Goal: Obtain resource: Obtain resource

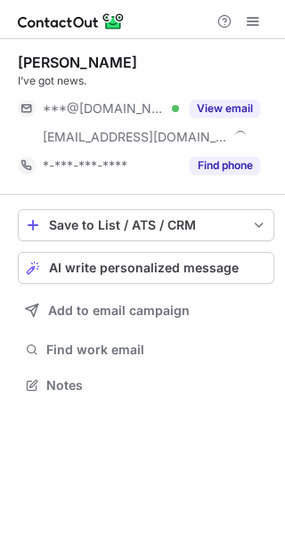
scroll to position [373, 285]
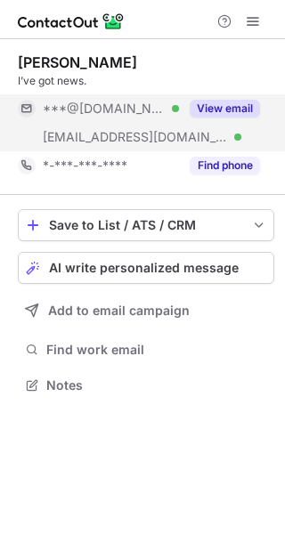
click at [246, 112] on button "View email" at bounding box center [225, 109] width 70 height 18
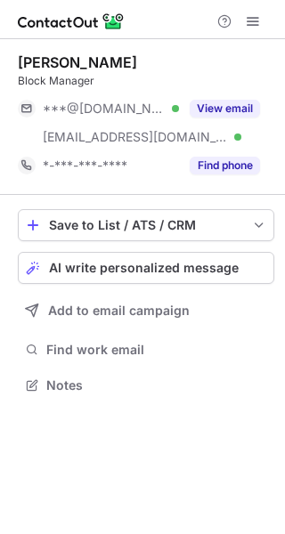
scroll to position [373, 285]
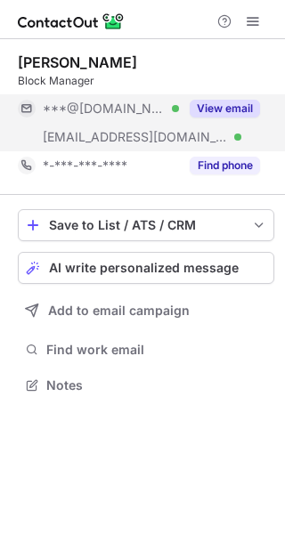
click at [221, 110] on button "View email" at bounding box center [225, 109] width 70 height 18
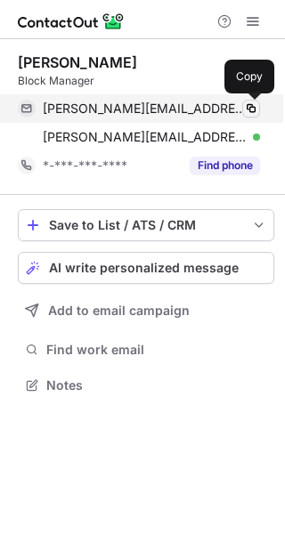
click at [249, 106] on span at bounding box center [251, 109] width 14 height 14
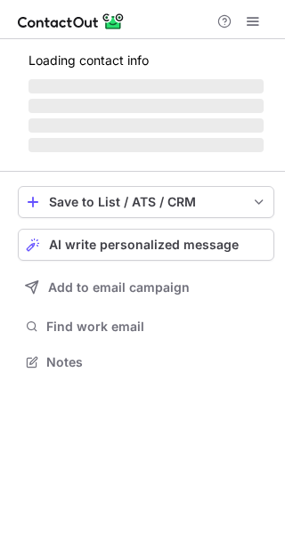
scroll to position [389, 285]
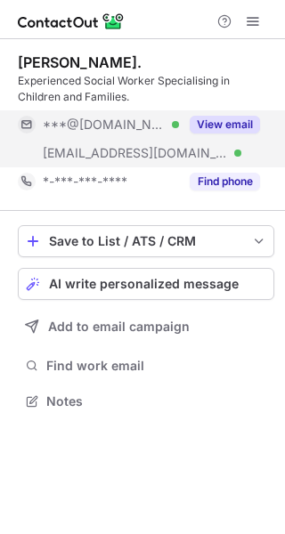
click at [222, 125] on button "View email" at bounding box center [225, 125] width 70 height 18
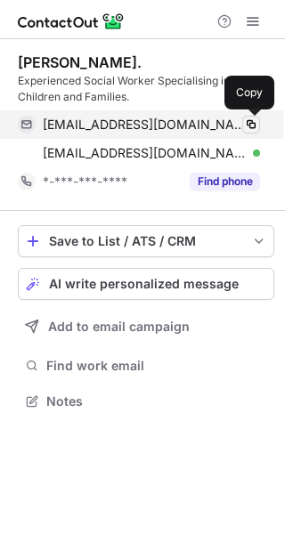
click at [250, 123] on span at bounding box center [251, 125] width 14 height 14
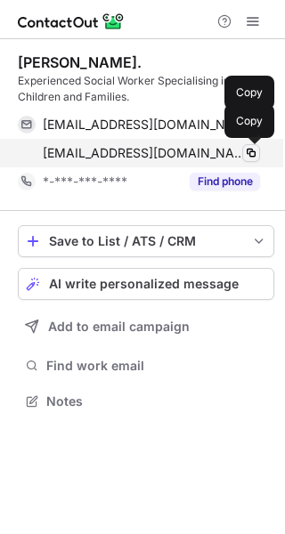
click at [251, 152] on span at bounding box center [251, 153] width 14 height 14
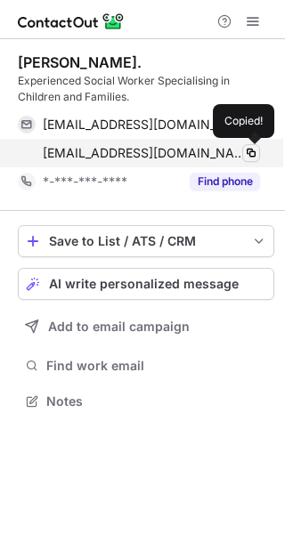
click at [251, 152] on span at bounding box center [251, 153] width 14 height 14
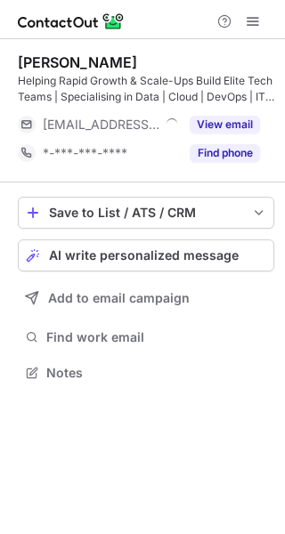
scroll to position [361, 285]
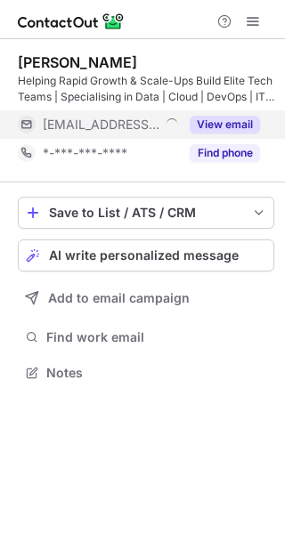
click at [228, 120] on button "View email" at bounding box center [225, 125] width 70 height 18
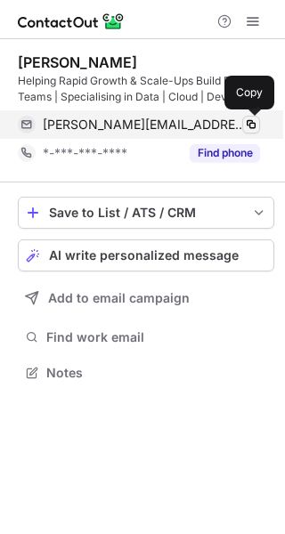
click at [251, 123] on span at bounding box center [251, 125] width 14 height 14
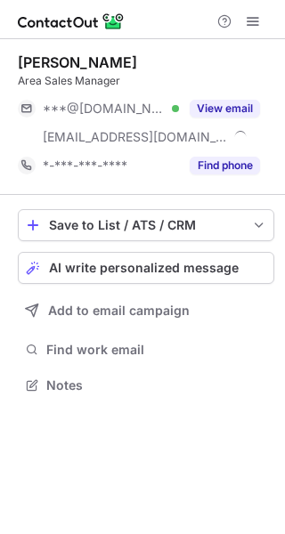
scroll to position [373, 285]
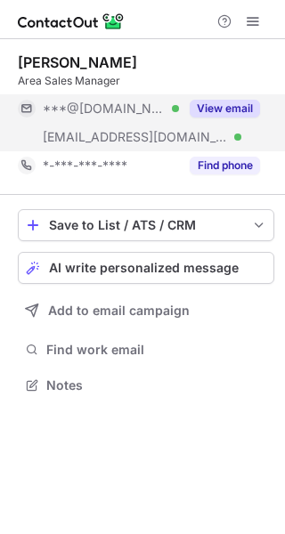
click at [220, 100] on button "View email" at bounding box center [225, 109] width 70 height 18
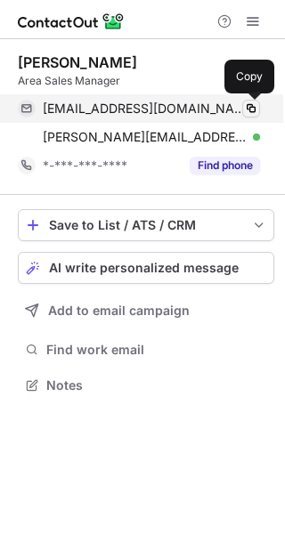
click at [251, 108] on span at bounding box center [251, 109] width 14 height 14
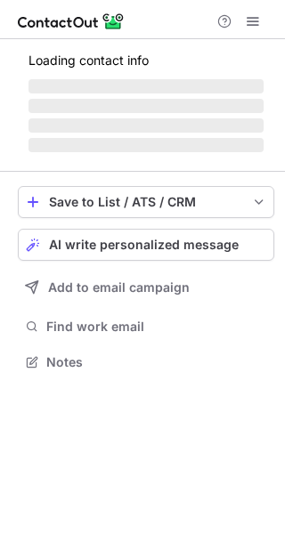
scroll to position [345, 285]
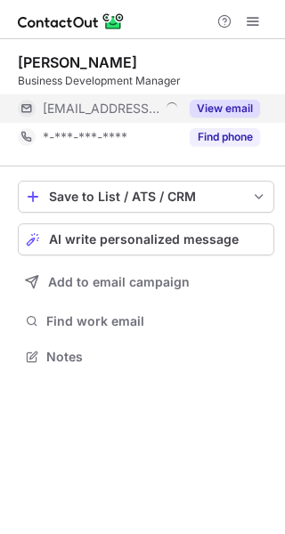
click at [241, 103] on button "View email" at bounding box center [225, 109] width 70 height 18
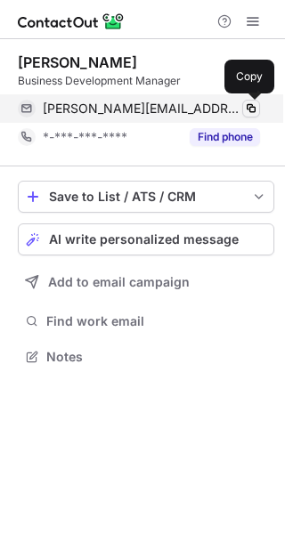
click at [249, 105] on span at bounding box center [251, 109] width 14 height 14
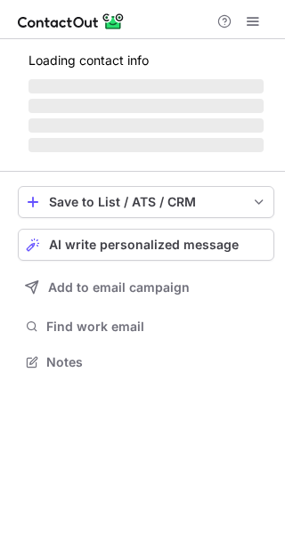
scroll to position [350, 285]
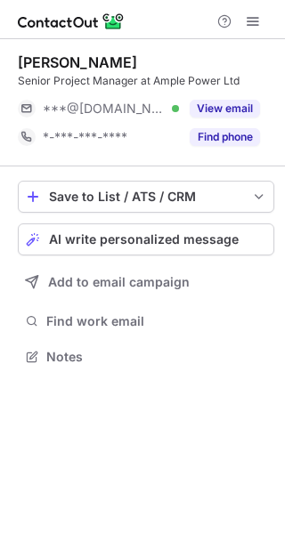
scroll to position [345, 285]
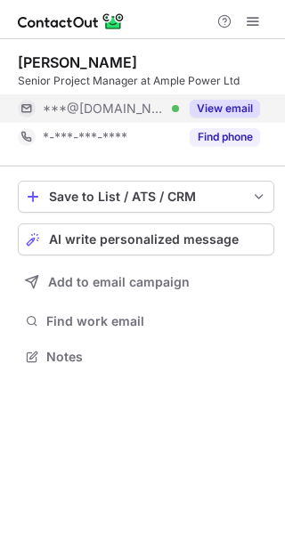
click at [223, 105] on button "View email" at bounding box center [225, 109] width 70 height 18
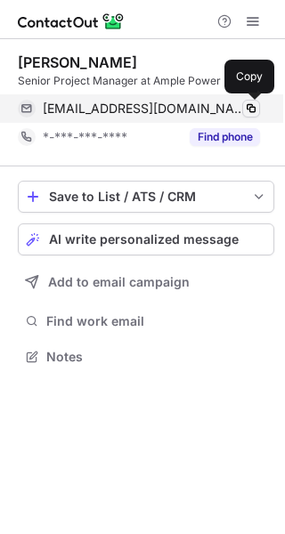
click at [251, 105] on span at bounding box center [251, 109] width 14 height 14
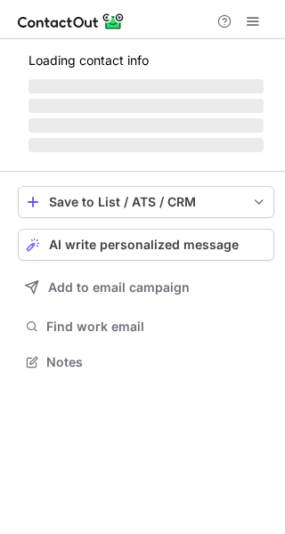
scroll to position [389, 285]
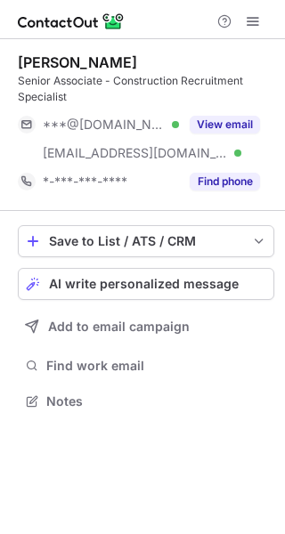
scroll to position [389, 285]
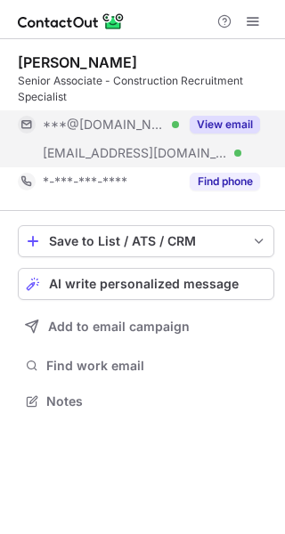
click at [216, 121] on button "View email" at bounding box center [225, 125] width 70 height 18
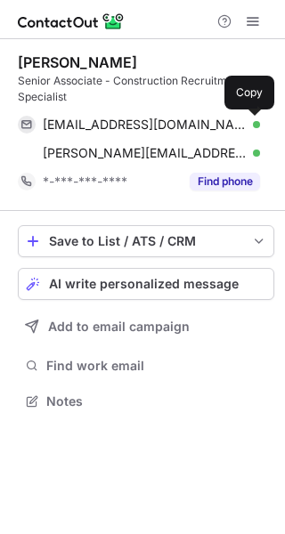
click at [251, 121] on span at bounding box center [251, 125] width 14 height 14
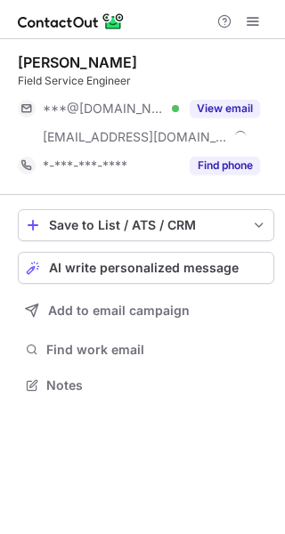
scroll to position [373, 285]
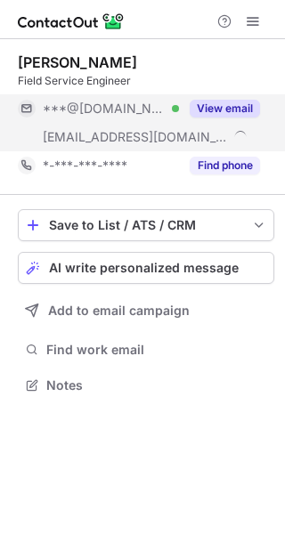
click at [231, 104] on button "View email" at bounding box center [225, 109] width 70 height 18
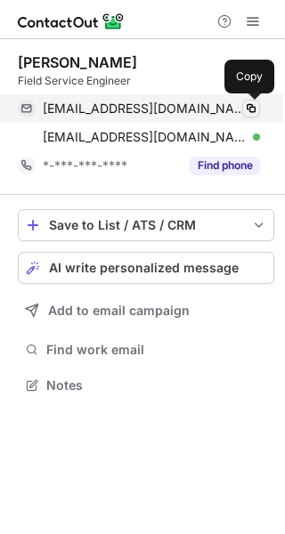
click at [252, 104] on span at bounding box center [251, 109] width 14 height 14
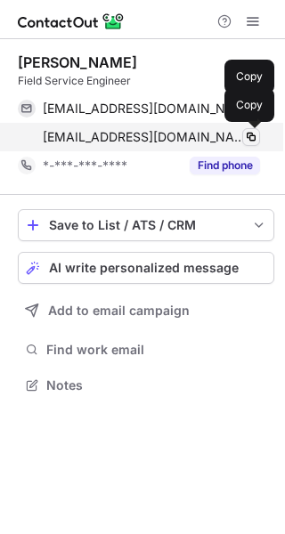
click at [254, 139] on span at bounding box center [251, 137] width 14 height 14
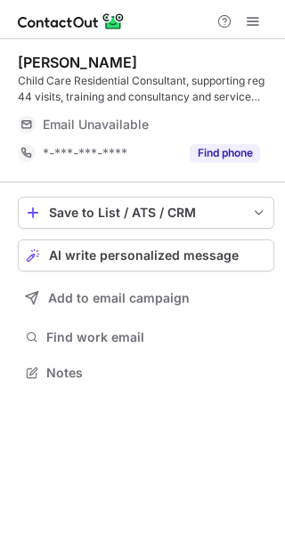
scroll to position [361, 285]
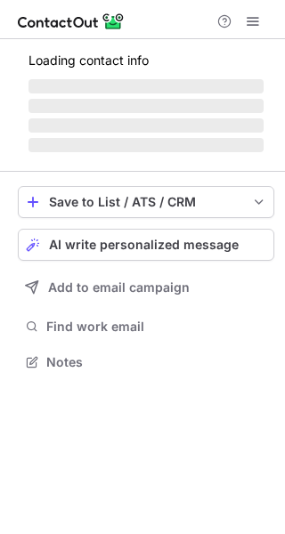
scroll to position [345, 285]
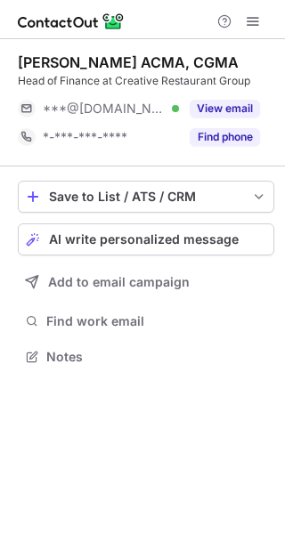
click at [222, 118] on div "View email" at bounding box center [219, 108] width 81 height 29
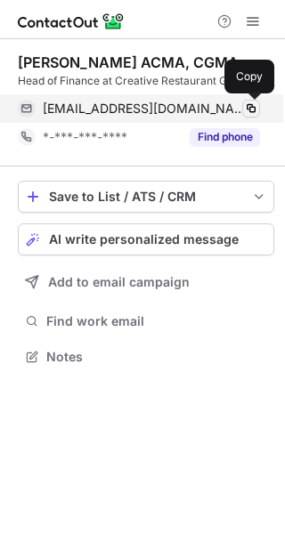
click at [255, 104] on span at bounding box center [251, 109] width 14 height 14
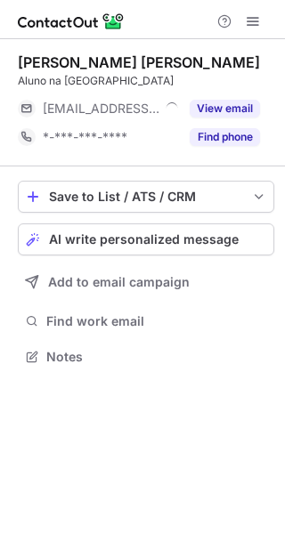
scroll to position [345, 285]
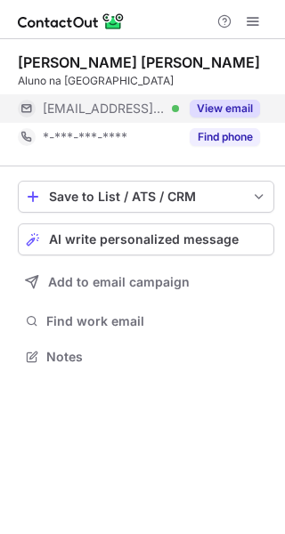
click at [217, 107] on button "View email" at bounding box center [225, 109] width 70 height 18
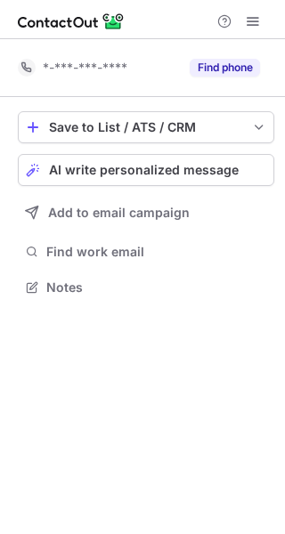
scroll to position [275, 285]
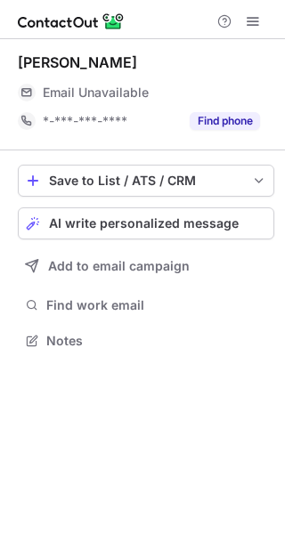
scroll to position [329, 285]
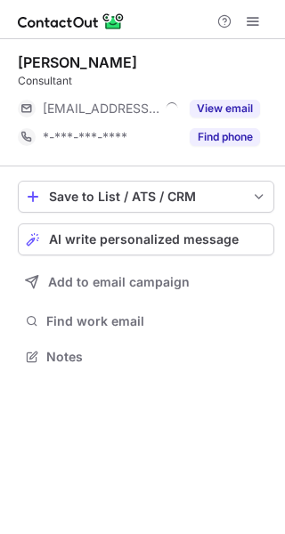
scroll to position [345, 285]
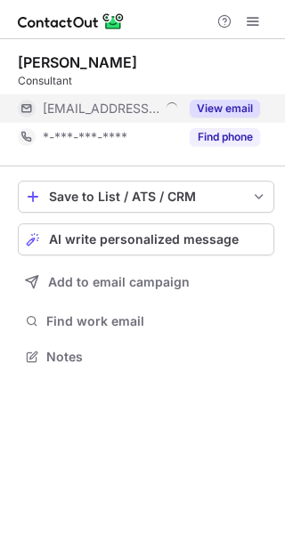
click at [219, 104] on button "View email" at bounding box center [225, 109] width 70 height 18
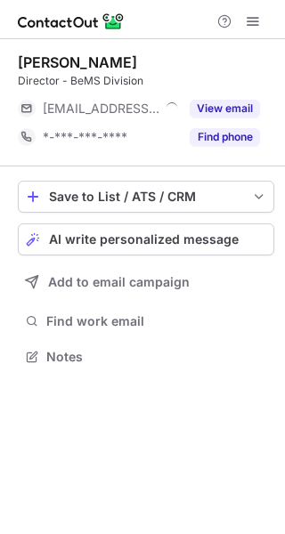
scroll to position [345, 285]
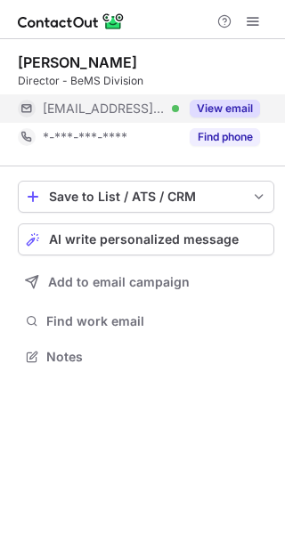
click at [222, 104] on button "View email" at bounding box center [225, 109] width 70 height 18
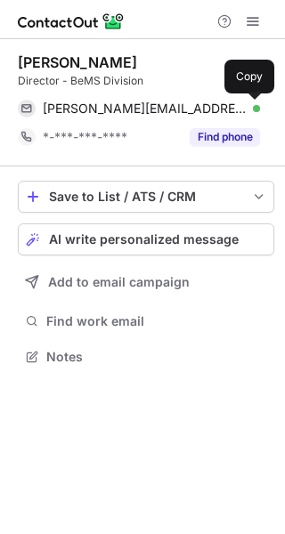
click at [249, 104] on span at bounding box center [251, 109] width 14 height 14
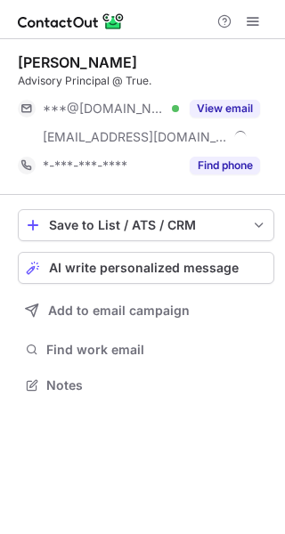
scroll to position [373, 285]
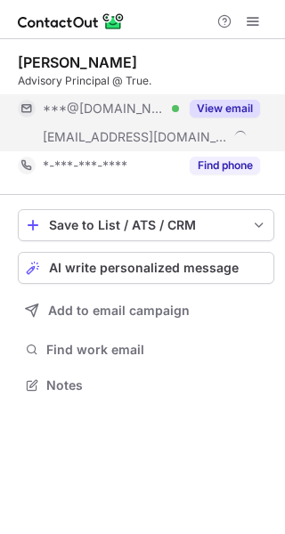
click at [229, 105] on button "View email" at bounding box center [225, 109] width 70 height 18
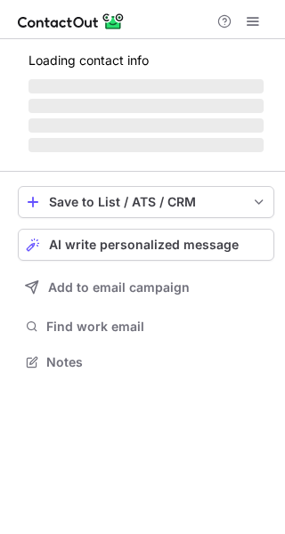
scroll to position [373, 285]
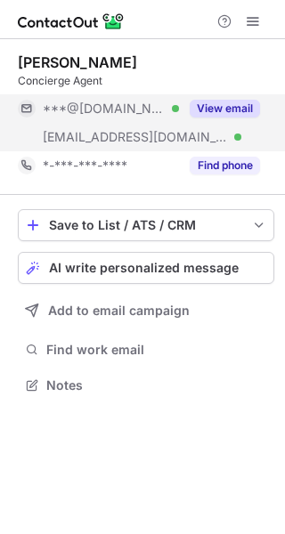
click at [224, 105] on button "View email" at bounding box center [225, 109] width 70 height 18
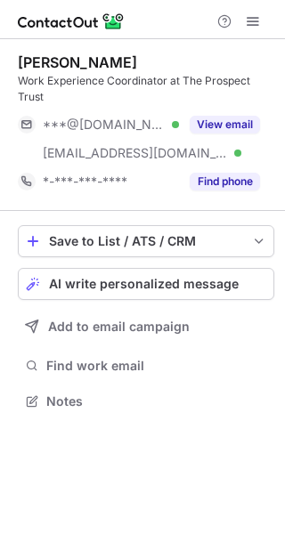
scroll to position [389, 285]
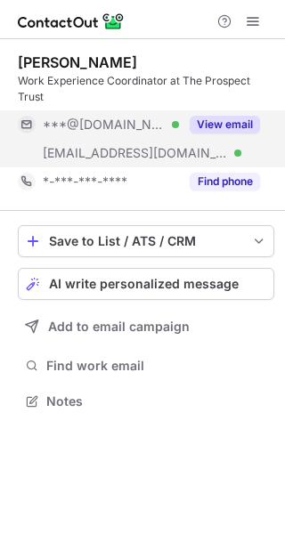
click at [249, 114] on div "View email" at bounding box center [219, 124] width 81 height 29
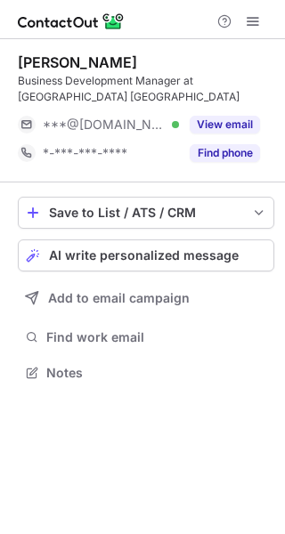
scroll to position [361, 285]
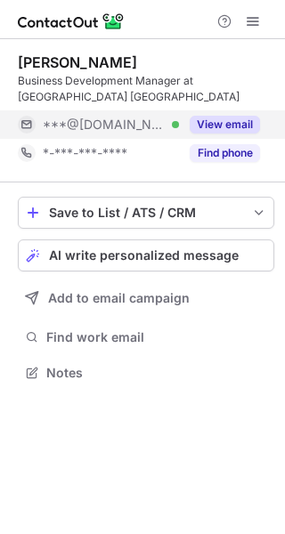
click at [228, 118] on button "View email" at bounding box center [225, 125] width 70 height 18
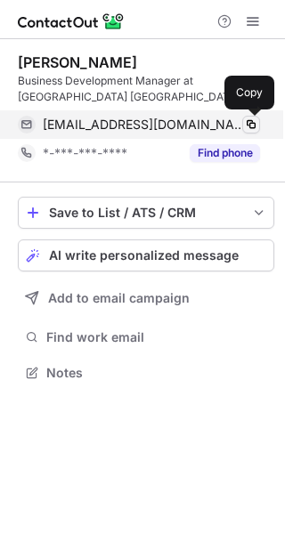
click at [248, 122] on span at bounding box center [251, 125] width 14 height 14
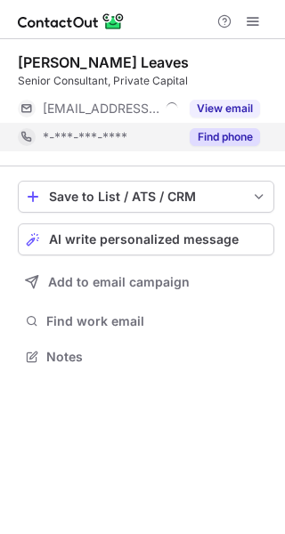
scroll to position [345, 285]
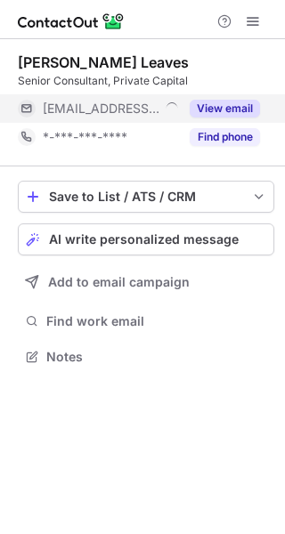
click at [226, 110] on button "View email" at bounding box center [225, 109] width 70 height 18
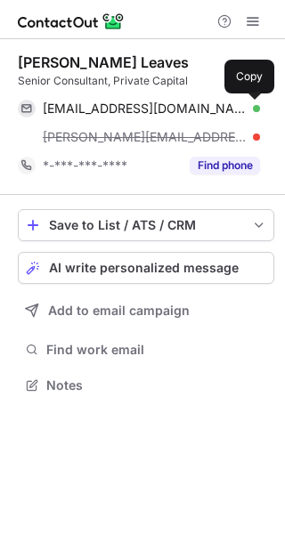
scroll to position [373, 285]
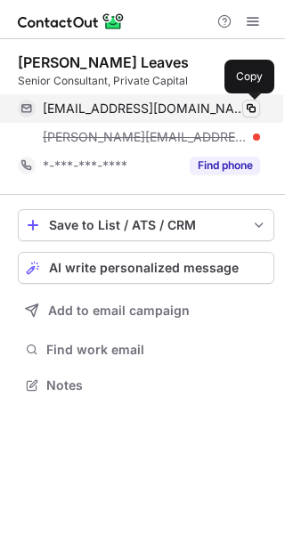
click at [248, 105] on span at bounding box center [251, 109] width 14 height 14
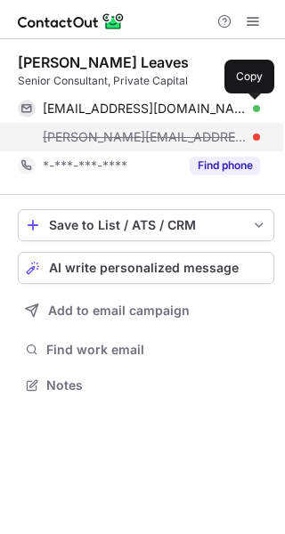
click at [257, 134] on div "liam@fredrikspartners.com" at bounding box center [151, 137] width 217 height 16
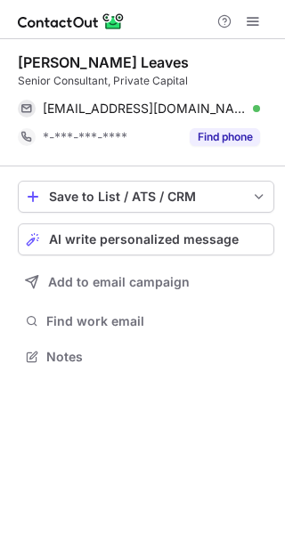
scroll to position [345, 285]
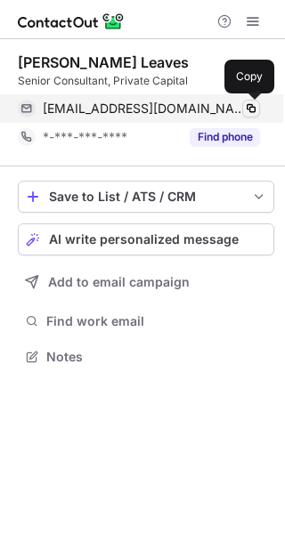
click at [249, 107] on span at bounding box center [251, 109] width 14 height 14
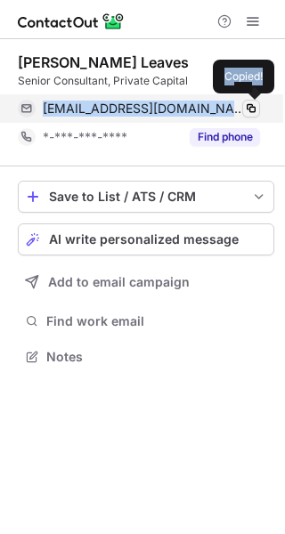
click at [249, 107] on span at bounding box center [251, 109] width 14 height 14
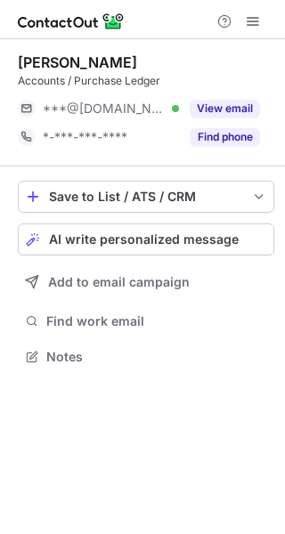
scroll to position [345, 285]
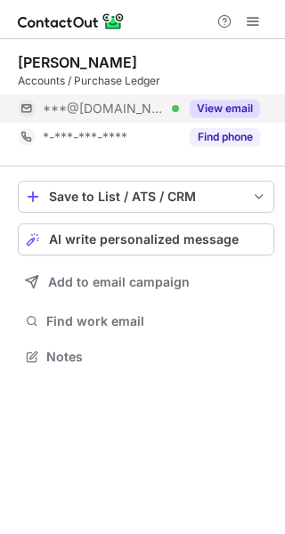
click at [230, 114] on button "View email" at bounding box center [225, 109] width 70 height 18
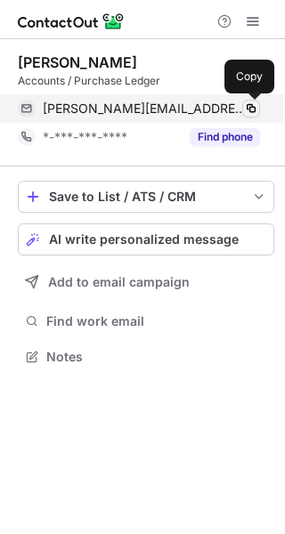
click at [254, 107] on span at bounding box center [251, 109] width 14 height 14
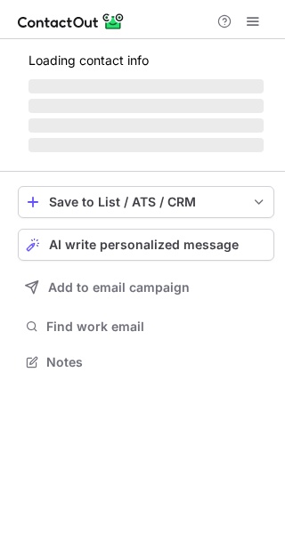
scroll to position [361, 285]
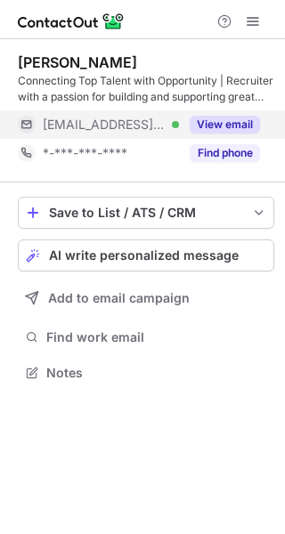
click at [237, 118] on button "View email" at bounding box center [225, 125] width 70 height 18
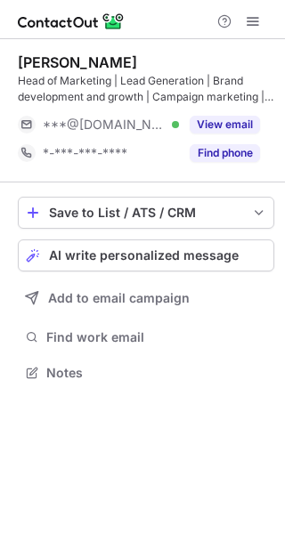
scroll to position [361, 285]
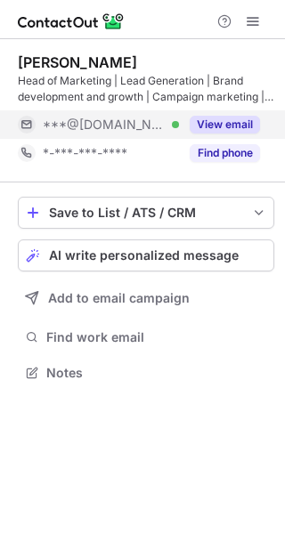
click at [224, 126] on button "View email" at bounding box center [225, 125] width 70 height 18
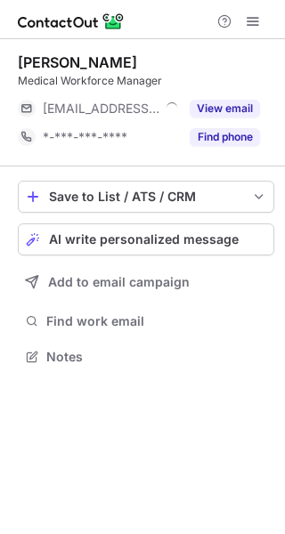
scroll to position [345, 285]
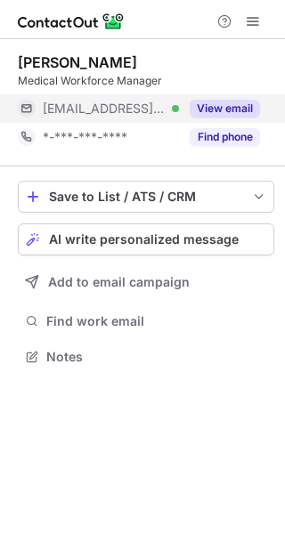
click at [233, 102] on button "View email" at bounding box center [225, 109] width 70 height 18
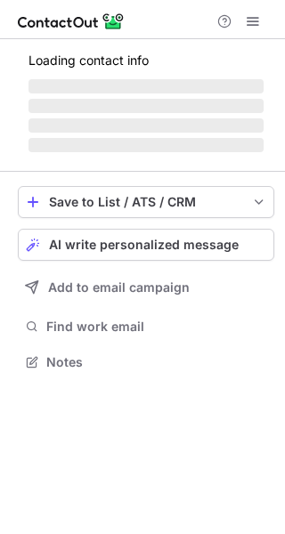
scroll to position [345, 285]
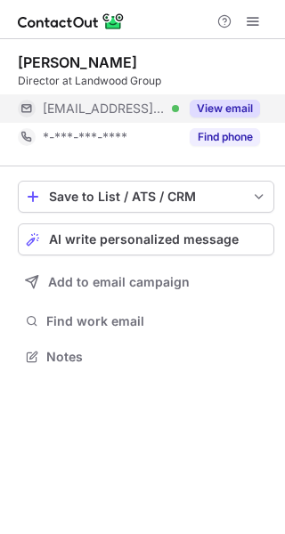
click at [228, 103] on button "View email" at bounding box center [225, 109] width 70 height 18
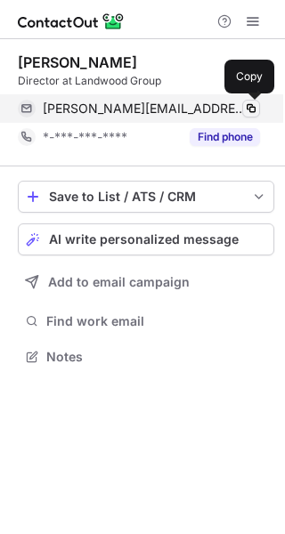
click at [249, 109] on span at bounding box center [251, 109] width 14 height 14
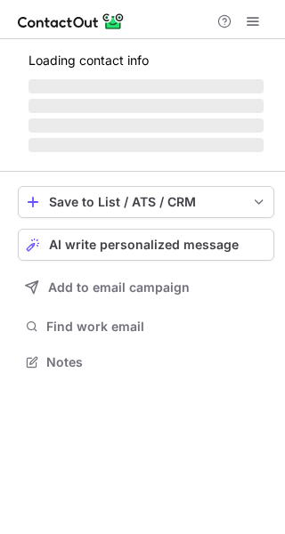
scroll to position [345, 285]
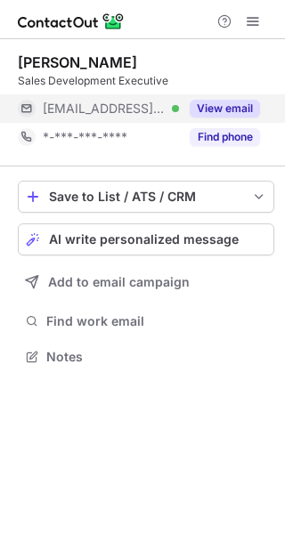
click at [226, 116] on button "View email" at bounding box center [225, 109] width 70 height 18
click at [227, 103] on button "View email" at bounding box center [225, 109] width 70 height 18
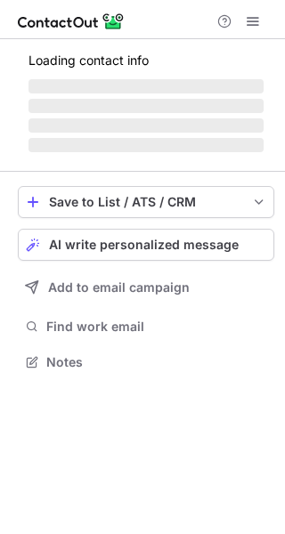
scroll to position [389, 285]
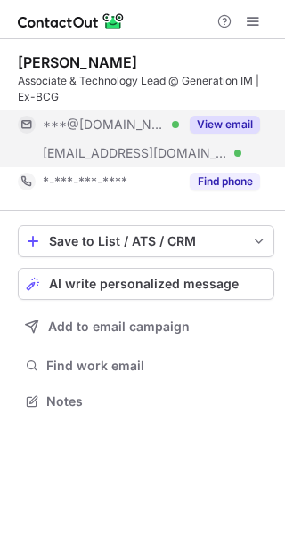
click at [226, 122] on button "View email" at bounding box center [225, 125] width 70 height 18
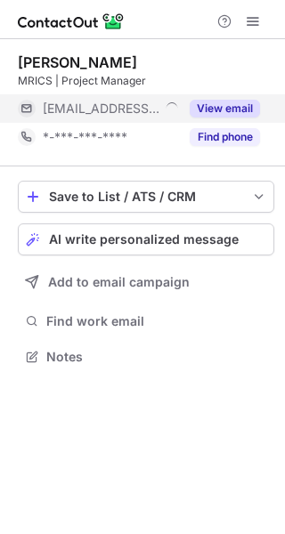
scroll to position [345, 285]
click at [237, 115] on button "View email" at bounding box center [225, 109] width 70 height 18
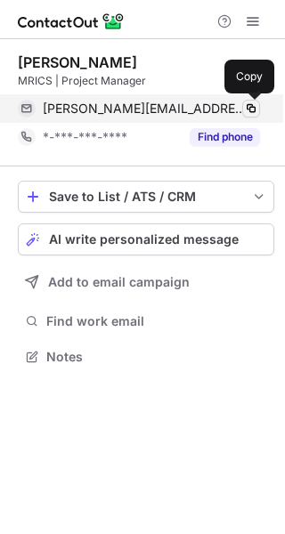
click at [252, 106] on span at bounding box center [251, 109] width 14 height 14
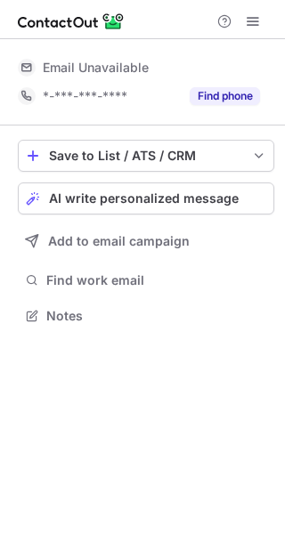
scroll to position [304, 285]
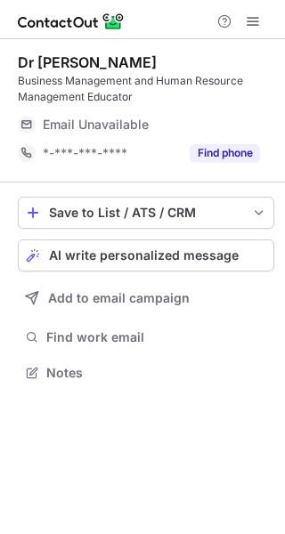
scroll to position [361, 285]
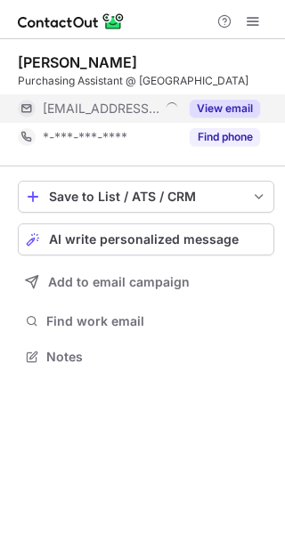
scroll to position [345, 285]
click at [223, 111] on button "View email" at bounding box center [225, 109] width 70 height 18
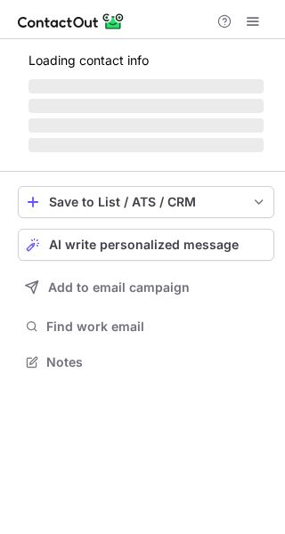
scroll to position [373, 285]
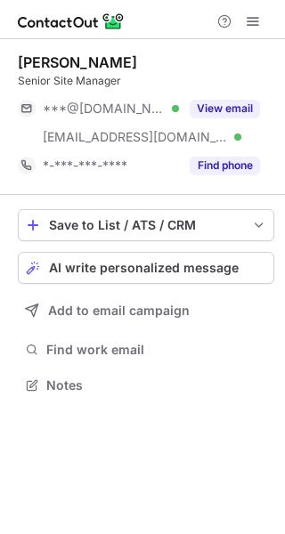
click at [236, 109] on button "View email" at bounding box center [225, 109] width 70 height 18
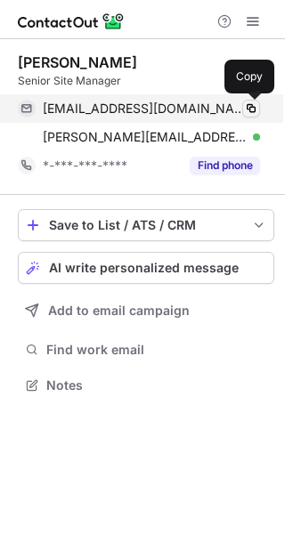
click at [251, 107] on span at bounding box center [251, 109] width 14 height 14
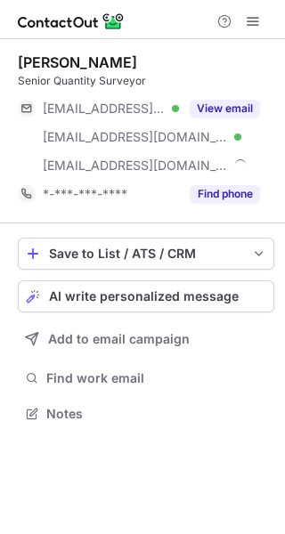
scroll to position [402, 285]
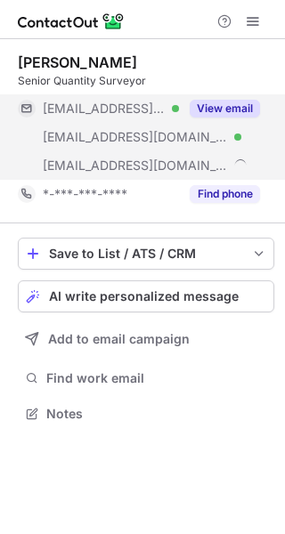
click at [223, 110] on button "View email" at bounding box center [225, 109] width 70 height 18
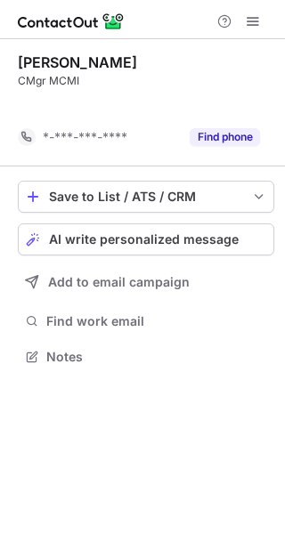
scroll to position [316, 285]
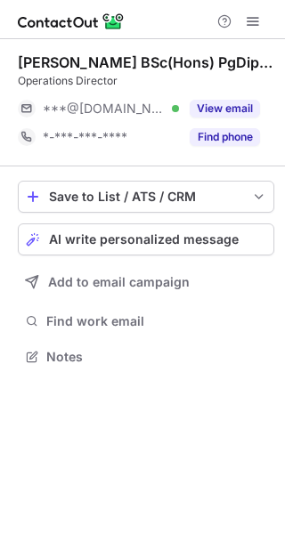
scroll to position [345, 285]
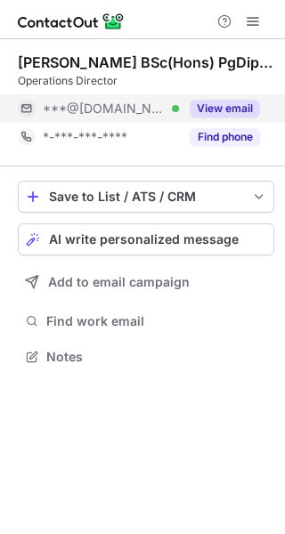
click at [222, 106] on button "View email" at bounding box center [225, 109] width 70 height 18
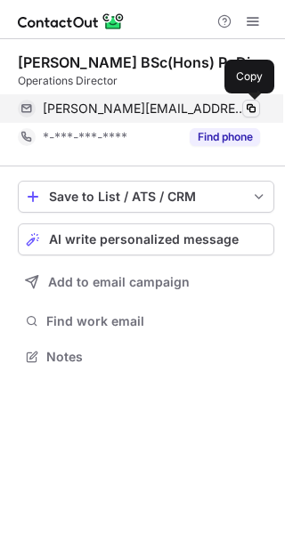
click at [249, 109] on span at bounding box center [251, 109] width 14 height 14
